Goal: Task Accomplishment & Management: Use online tool/utility

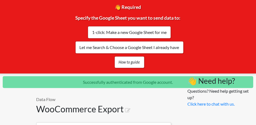
scroll to position [31, 0]
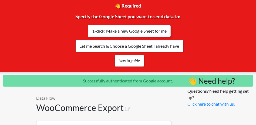
click at [145, 35] on link "1-click: Make a new Google Sheet for me" at bounding box center [129, 31] width 83 height 12
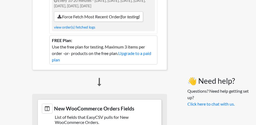
scroll to position [194, 4]
click at [136, 52] on link "Upgrade to a paid plan" at bounding box center [101, 57] width 99 height 12
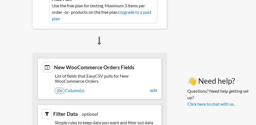
scroll to position [231, 4]
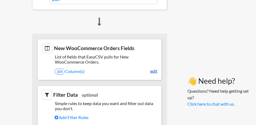
click at [153, 70] on link "edit" at bounding box center [153, 71] width 7 height 6
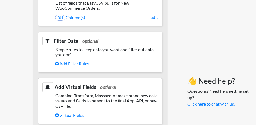
scroll to position [338, 4]
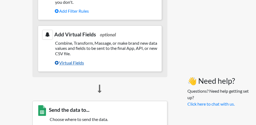
click at [72, 62] on link "Virtual Fields" at bounding box center [106, 63] width 103 height 9
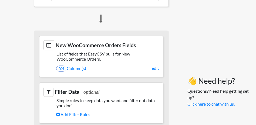
scroll to position [234, 2]
click at [76, 69] on link "204 Column(s)" at bounding box center [107, 68] width 103 height 9
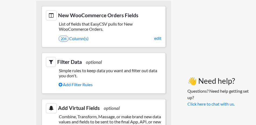
scroll to position [263, 0]
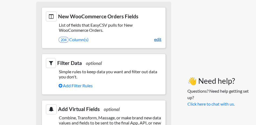
click at [159, 37] on link "edit" at bounding box center [157, 39] width 7 height 6
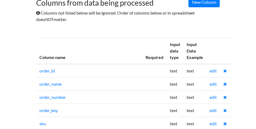
scroll to position [41, 0]
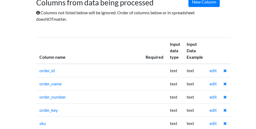
click at [159, 69] on td at bounding box center [154, 70] width 24 height 13
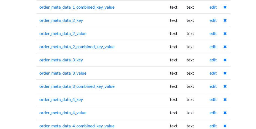
scroll to position [1374, 0]
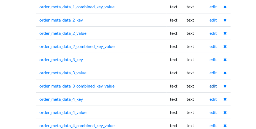
click at [215, 83] on link "edit" at bounding box center [212, 85] width 7 height 5
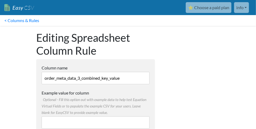
scroll to position [0, 0]
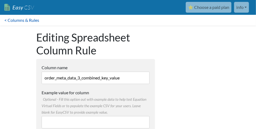
click at [7, 20] on link "< Columns & Rules" at bounding box center [21, 20] width 43 height 11
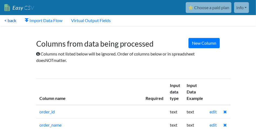
click at [6, 20] on link "< back" at bounding box center [10, 20] width 20 height 11
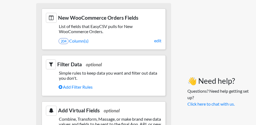
scroll to position [280, 0]
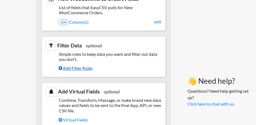
click at [87, 66] on link "Add Filter Rules" at bounding box center [110, 68] width 103 height 9
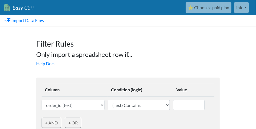
scroll to position [26, 0]
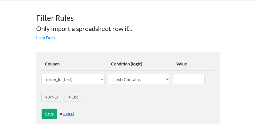
click at [71, 112] on link "cancel" at bounding box center [69, 113] width 12 height 5
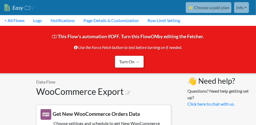
click at [135, 59] on link "Turn On →" at bounding box center [129, 62] width 29 height 12
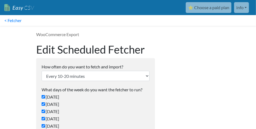
scroll to position [482, 0]
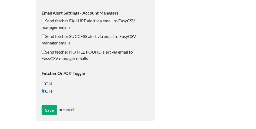
click at [44, 83] on input "ON" at bounding box center [44, 84] width 4 height 4
radio input "true"
click at [49, 111] on input "Save" at bounding box center [50, 110] width 16 height 10
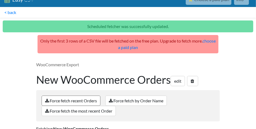
scroll to position [50, 0]
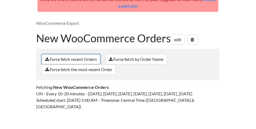
click at [79, 59] on link "Force fetch recent Orders" at bounding box center [71, 59] width 59 height 10
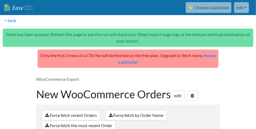
scroll to position [100, 0]
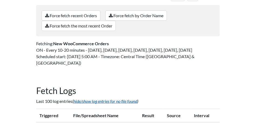
click at [105, 99] on link "hide/show log entries for no file found" at bounding box center [105, 101] width 64 height 5
click at [108, 99] on link "hide/show log entries for no file found" at bounding box center [105, 101] width 64 height 5
click at [115, 99] on link "hide/show log entries for no file found" at bounding box center [105, 101] width 64 height 5
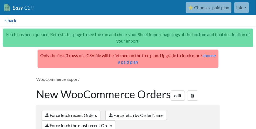
click at [5, 20] on link "< back" at bounding box center [10, 20] width 20 height 11
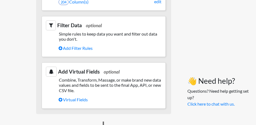
scroll to position [271, 0]
click at [79, 45] on link "Add Filter Rules" at bounding box center [110, 47] width 103 height 9
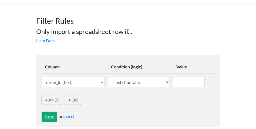
scroll to position [26, 0]
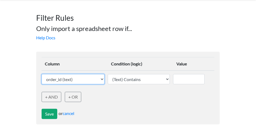
click at [100, 78] on select "order_id (text) order_name (text) order_number (text) order_key (text) sku (tex…" at bounding box center [73, 79] width 63 height 10
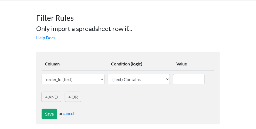
click at [11, 51] on body "Easy CSV ⭐ Choose a paid plan info Bkklions All Flows All CSV Generators Busine…" at bounding box center [128, 52] width 256 height 156
click at [71, 114] on link "cancel" at bounding box center [69, 113] width 12 height 5
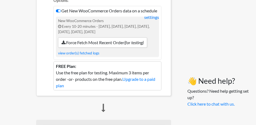
scroll to position [114, 0]
click at [58, 11] on icon at bounding box center [58, 11] width 5 height 4
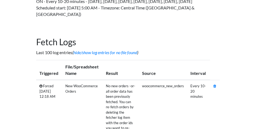
scroll to position [144, 0]
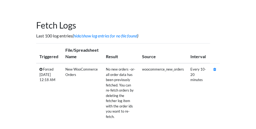
drag, startPoint x: 215, startPoint y: 62, endPoint x: 155, endPoint y: 22, distance: 72.6
click at [215, 68] on icon at bounding box center [214, 70] width 3 height 4
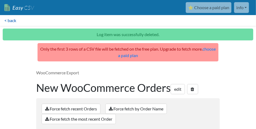
click at [12, 24] on link "< back" at bounding box center [10, 20] width 20 height 11
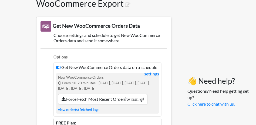
scroll to position [62, 0]
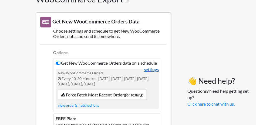
click at [156, 68] on link "settings" at bounding box center [151, 69] width 15 height 6
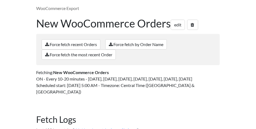
scroll to position [79, 0]
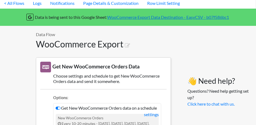
scroll to position [0, 0]
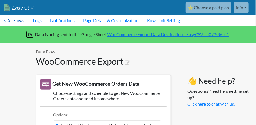
click at [23, 20] on link "< All Flows" at bounding box center [14, 20] width 29 height 11
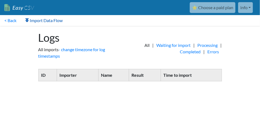
click at [59, 19] on link "Import Data Flow" at bounding box center [44, 20] width 46 height 11
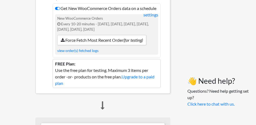
scroll to position [0, 1]
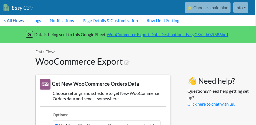
click at [17, 18] on link "< All Flows" at bounding box center [13, 20] width 29 height 11
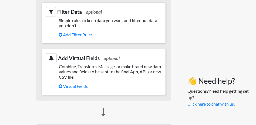
scroll to position [285, 0]
